Goal: Entertainment & Leisure: Consume media (video, audio)

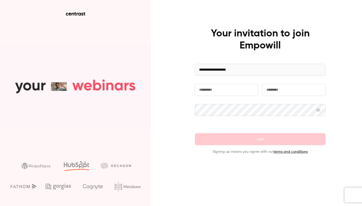
click at [214, 91] on input "text" at bounding box center [226, 90] width 63 height 12
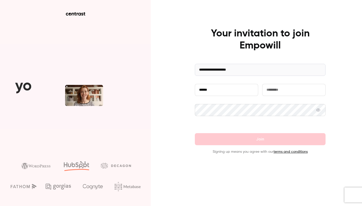
type input "******"
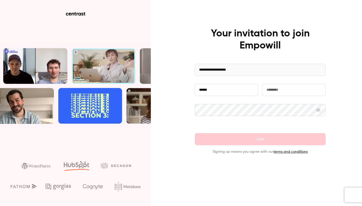
click at [273, 93] on input "text" at bounding box center [293, 90] width 63 height 12
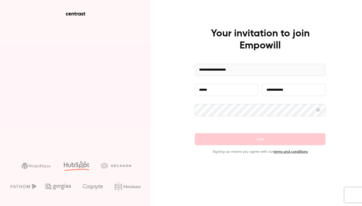
type input "**********"
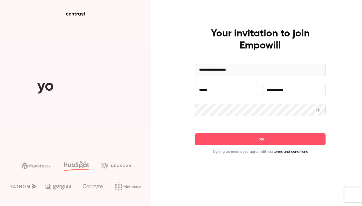
click at [319, 110] on icon at bounding box center [318, 110] width 4 height 4
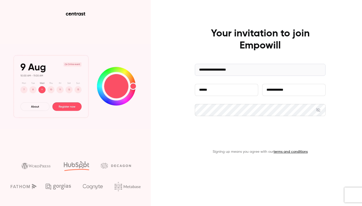
click at [288, 138] on button "Join" at bounding box center [260, 139] width 131 height 12
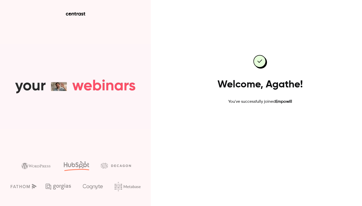
click at [249, 122] on link "Go to dashboard" at bounding box center [260, 121] width 43 height 12
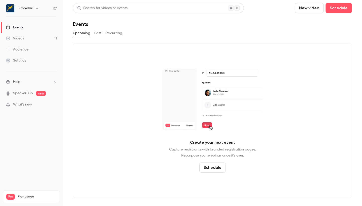
click at [46, 61] on link "Settings" at bounding box center [31, 60] width 63 height 11
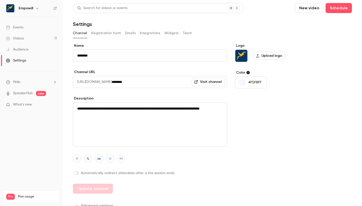
click at [36, 41] on link "Videos 11" at bounding box center [31, 38] width 63 height 11
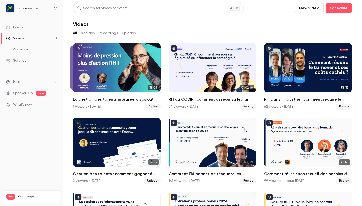
click at [89, 32] on button "Replays" at bounding box center [88, 33] width 14 height 8
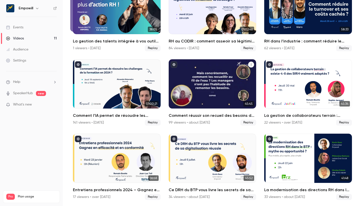
click at [207, 83] on div "Comment réussir son recueil des besoins de formation ? Enjeux, méthode et bonne…" at bounding box center [213, 83] width 88 height 49
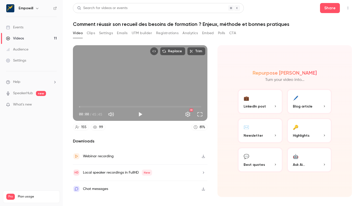
click at [202, 156] on icon "button" at bounding box center [203, 157] width 4 height 4
click at [214, 44] on div "Replace Trim 00:00 00:00 / 45:45 HD 155 99 81 % Downloads Webinar recording Loc…" at bounding box center [212, 116] width 279 height 154
click at [141, 113] on button "Play" at bounding box center [140, 114] width 10 height 10
type input "***"
click at [141, 115] on button "Pause" at bounding box center [140, 114] width 10 height 10
